Goal: Obtain resource: Obtain resource

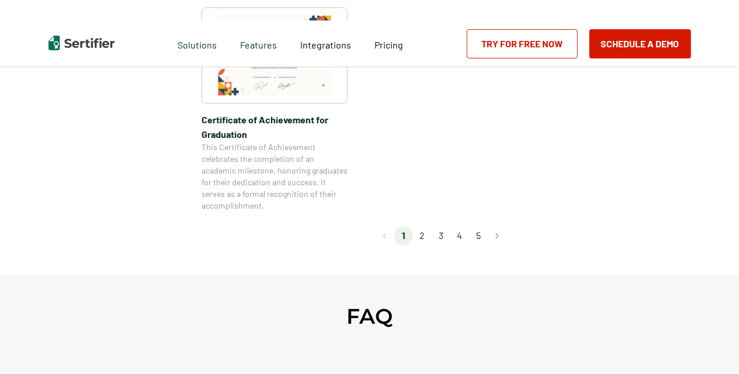
scroll to position [1110, 0]
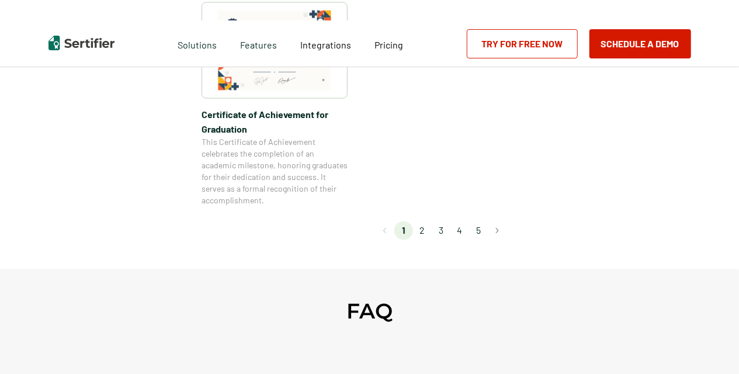
click at [422, 231] on li "2" at bounding box center [422, 230] width 19 height 19
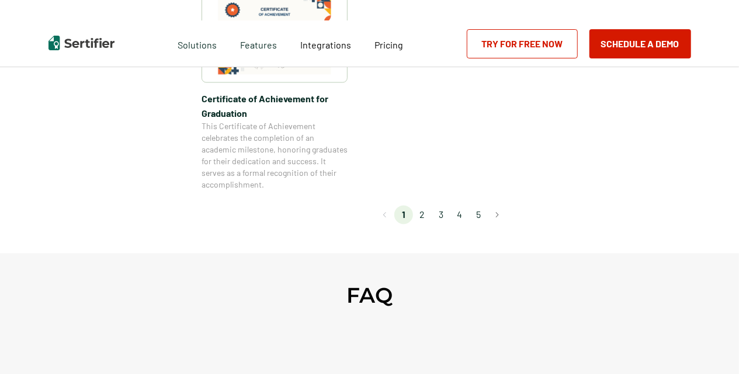
scroll to position [1168, 0]
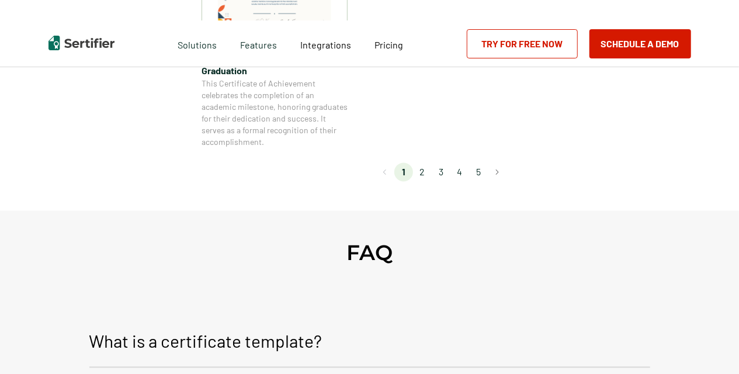
click at [424, 173] on li "2" at bounding box center [422, 171] width 19 height 19
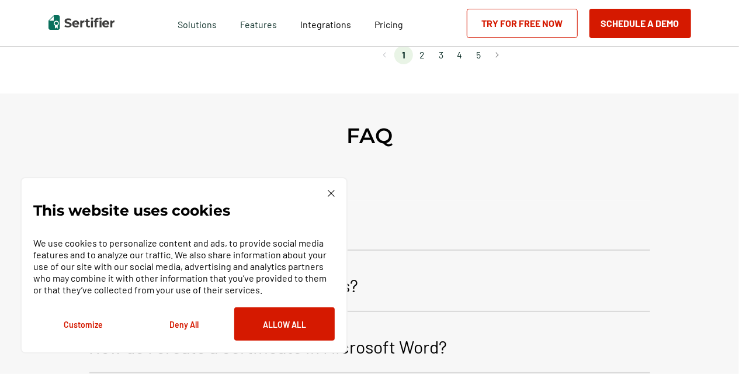
click at [328, 194] on img at bounding box center [331, 193] width 7 height 7
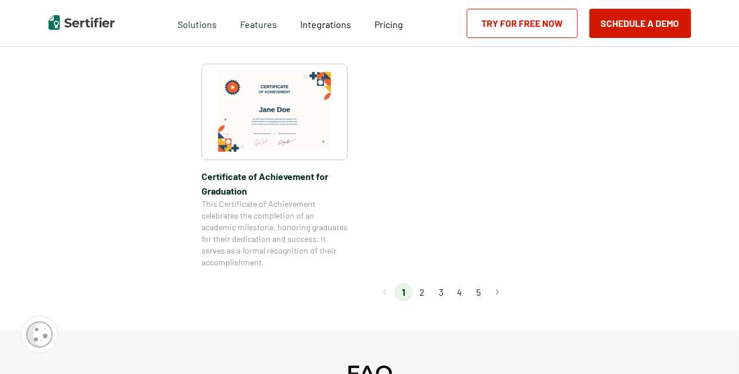
scroll to position [1110, 0]
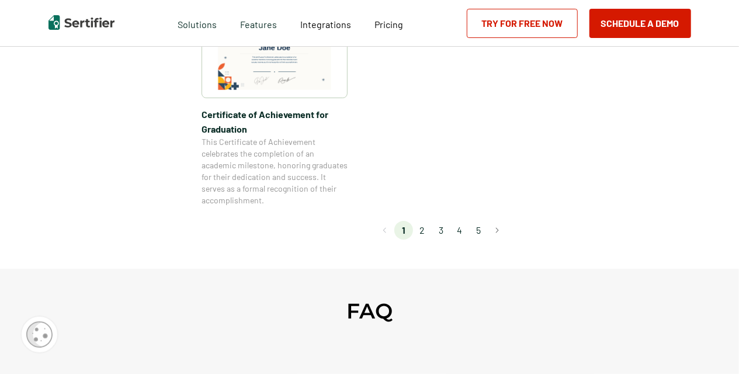
click at [425, 230] on li "2" at bounding box center [422, 230] width 19 height 19
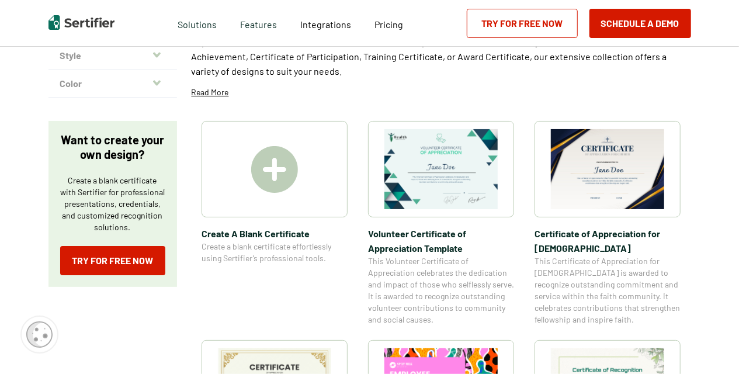
scroll to position [117, 0]
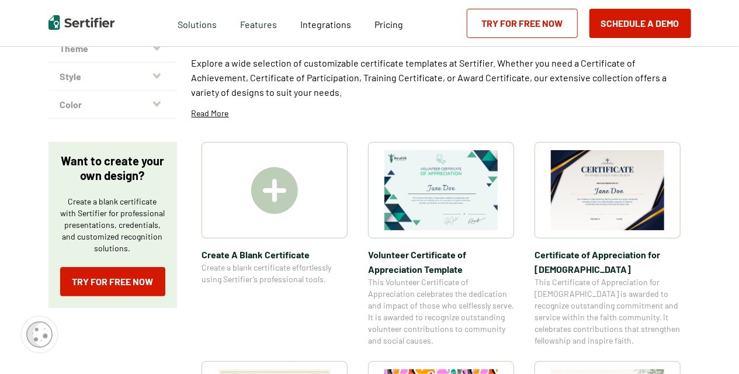
click at [624, 204] on img at bounding box center [607, 190] width 113 height 80
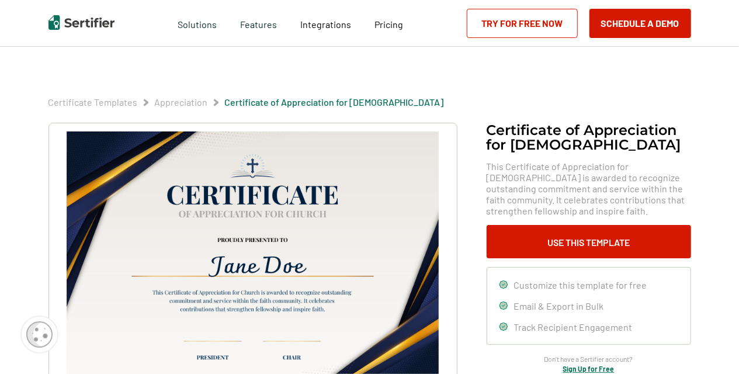
scroll to position [58, 0]
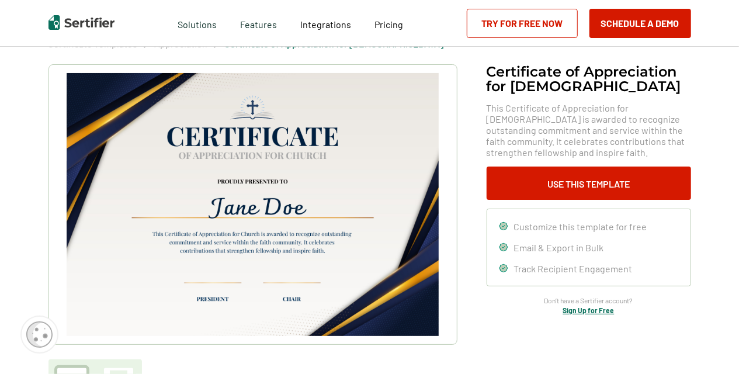
click at [311, 140] on img at bounding box center [252, 204] width 371 height 263
click at [314, 157] on img at bounding box center [252, 204] width 371 height 263
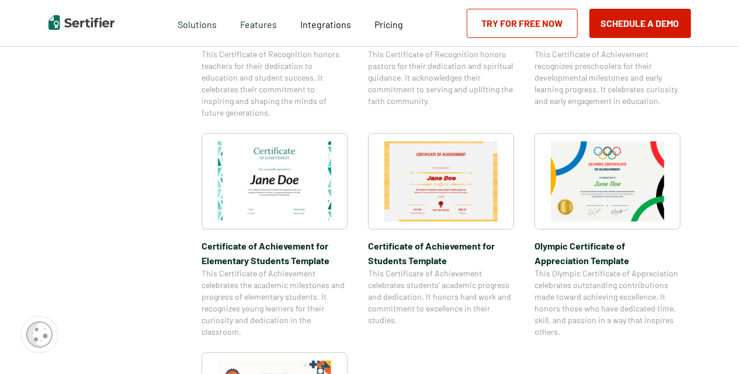
scroll to position [993, 0]
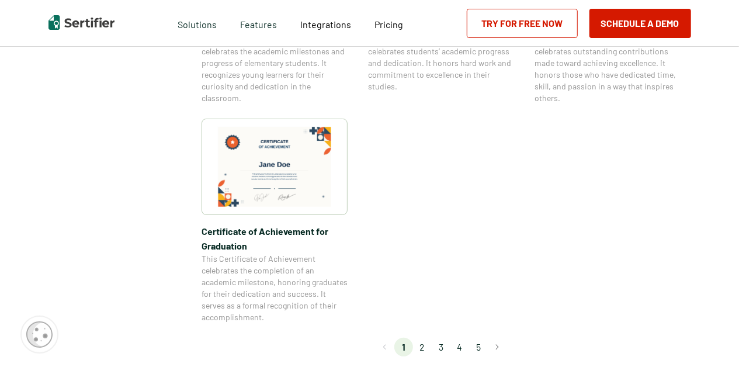
click at [441, 348] on li "3" at bounding box center [441, 347] width 19 height 19
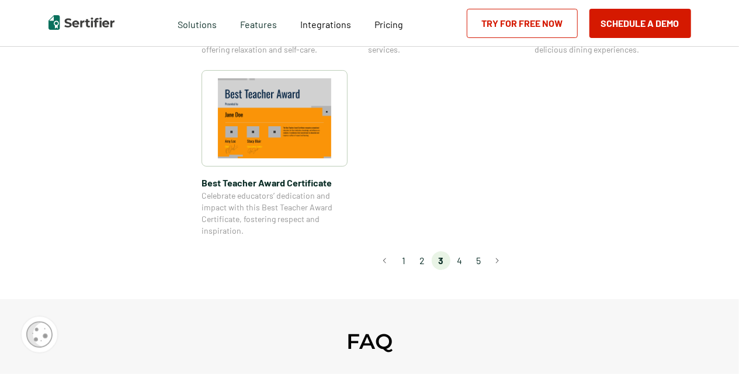
scroll to position [934, 0]
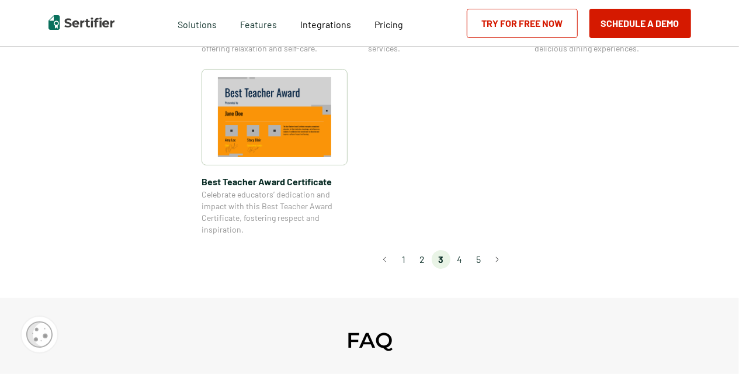
click at [462, 259] on li "4" at bounding box center [459, 259] width 19 height 19
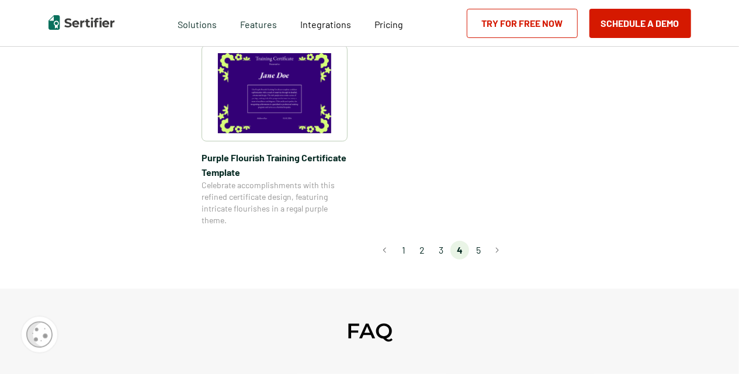
scroll to position [993, 0]
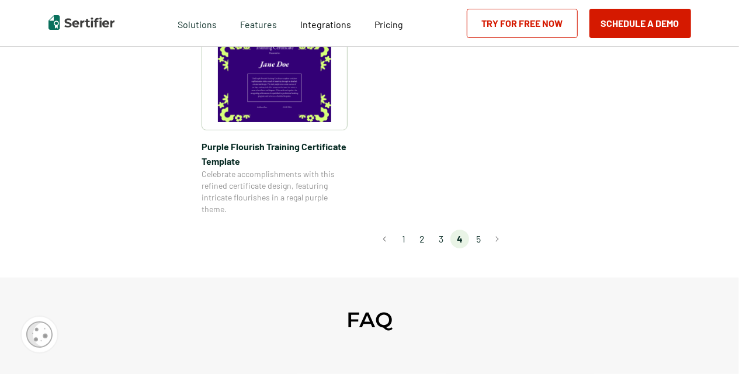
click at [482, 241] on li "5" at bounding box center [478, 239] width 19 height 19
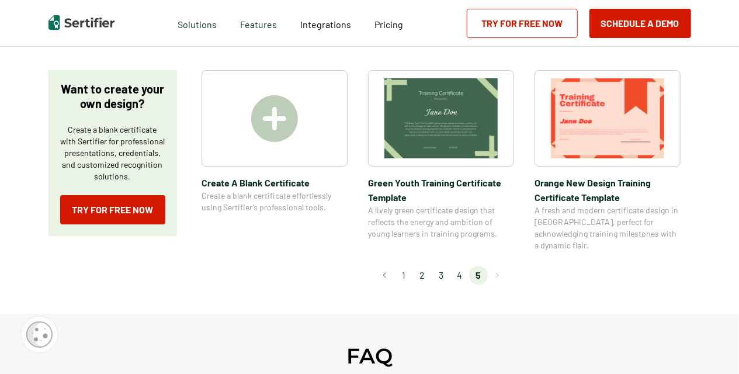
scroll to position [234, 0]
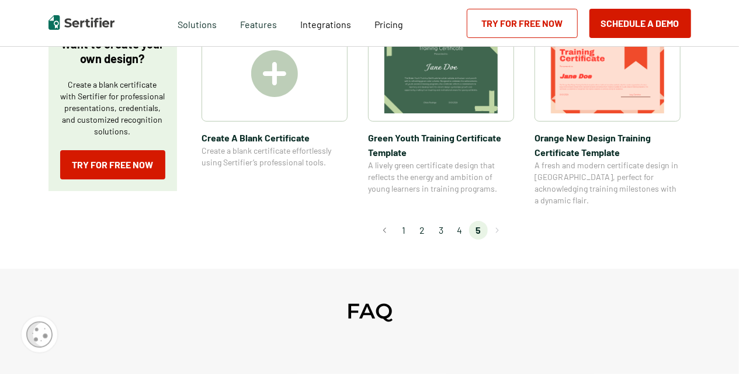
click at [711, 185] on div "Certificate Templates Category Achievement Recognition Participation Completion…" at bounding box center [369, 51] width 701 height 435
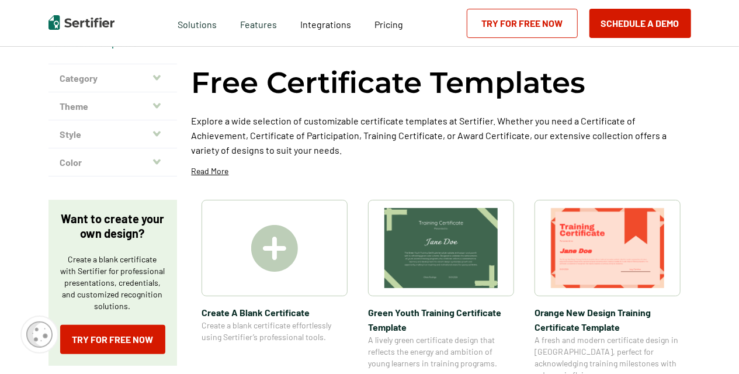
scroll to position [117, 0]
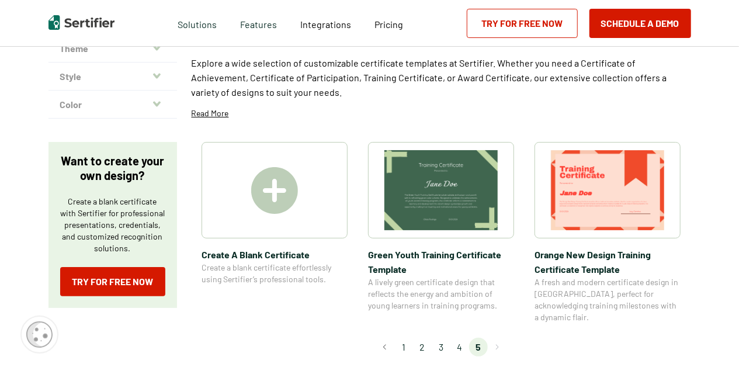
click at [247, 344] on div "Free Certificate Templates Explore a wide selection of customizable certificate…" at bounding box center [441, 181] width 499 height 350
click at [381, 111] on div "Free Certificate Templates Explore a wide selection of customizable certificate…" at bounding box center [441, 66] width 499 height 121
